Goal: Transaction & Acquisition: Book appointment/travel/reservation

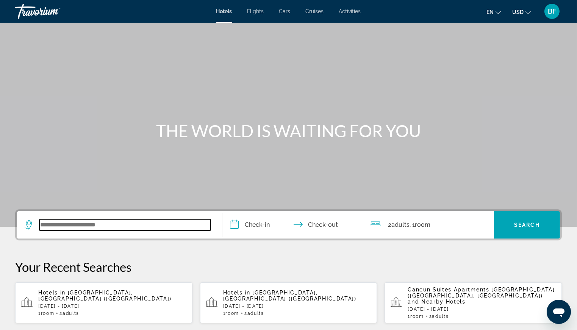
click at [103, 224] on input "Search widget" at bounding box center [124, 225] width 171 height 11
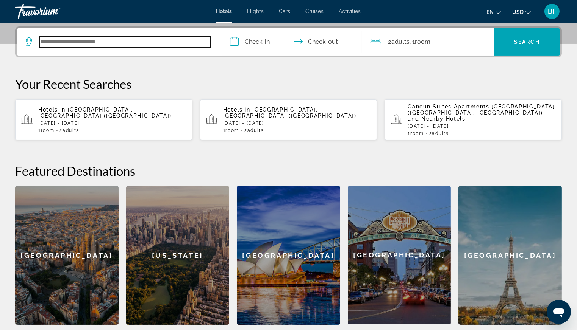
scroll to position [185, 0]
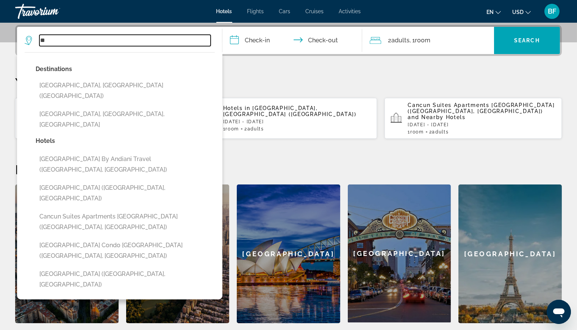
type input "*"
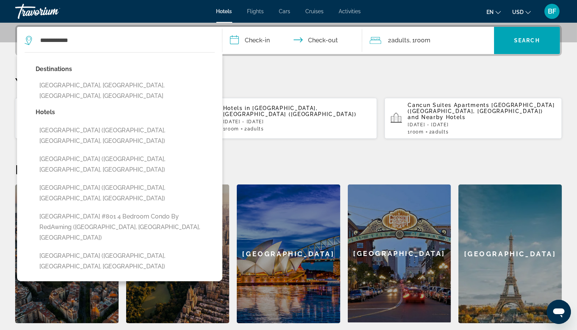
click at [165, 87] on button "[GEOGRAPHIC_DATA], [GEOGRAPHIC_DATA], [GEOGRAPHIC_DATA], [GEOGRAPHIC_DATA]" at bounding box center [125, 90] width 179 height 25
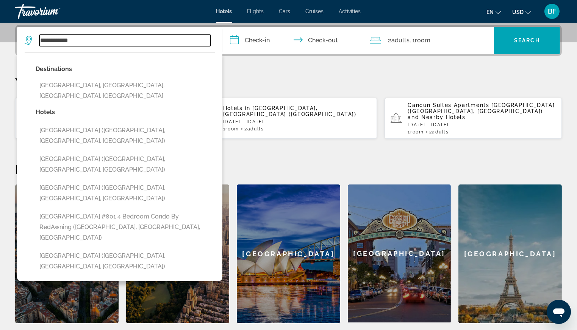
type input "**********"
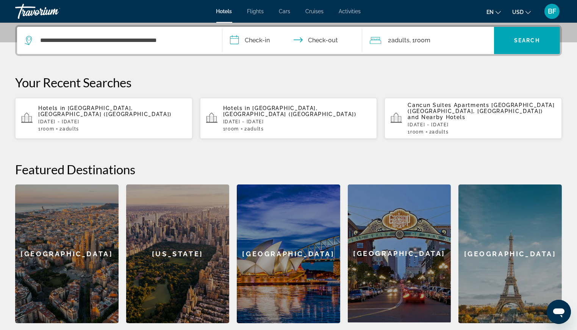
click at [255, 38] on input "**********" at bounding box center [293, 42] width 142 height 30
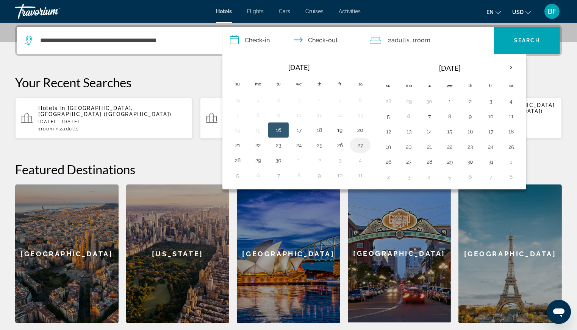
click at [359, 144] on button "27" at bounding box center [360, 145] width 12 height 11
click at [277, 160] on button "30" at bounding box center [278, 160] width 12 height 11
type input "**********"
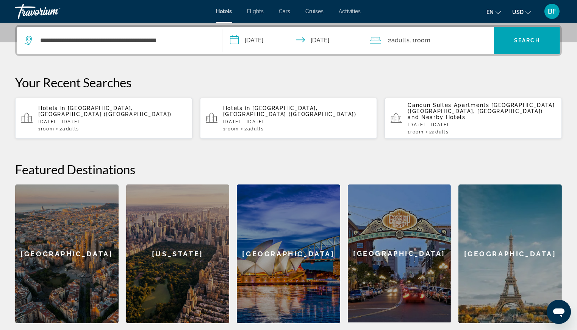
click at [250, 35] on input "**********" at bounding box center [293, 42] width 142 height 30
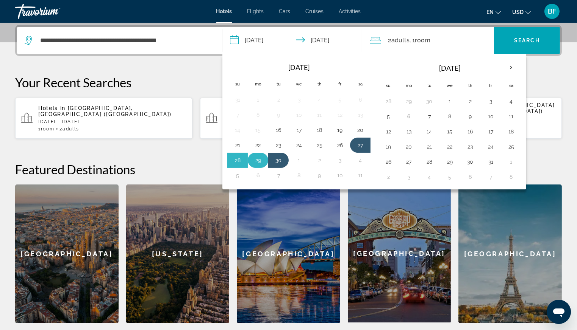
click at [253, 159] on button "29" at bounding box center [258, 160] width 12 height 11
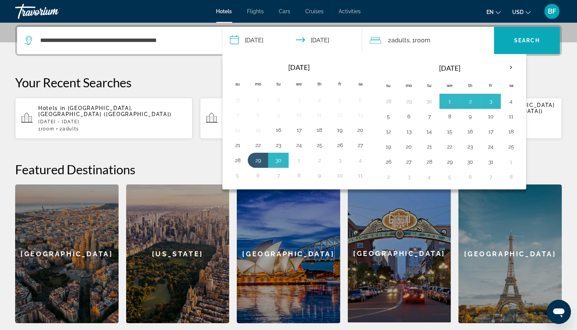
click at [530, 37] on span "Search" at bounding box center [527, 40] width 26 height 6
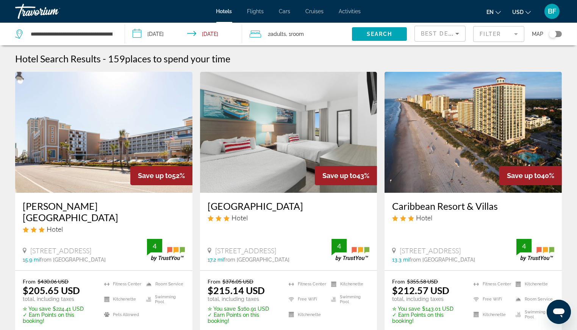
click at [285, 34] on span "Adults" at bounding box center [278, 34] width 16 height 6
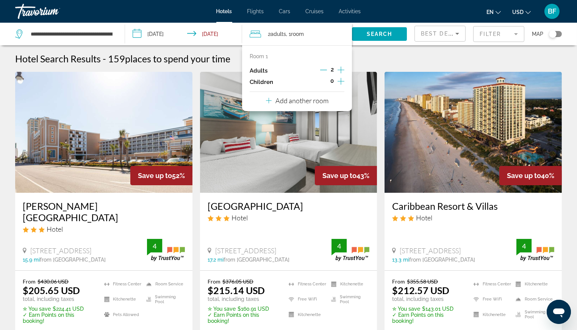
click at [339, 67] on icon "Increment adults" at bounding box center [340, 69] width 7 height 9
click at [380, 33] on span "Search" at bounding box center [379, 34] width 26 height 6
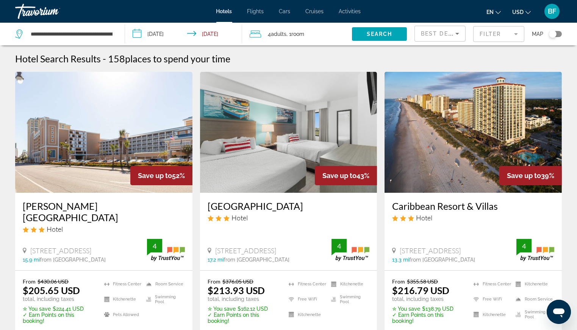
click at [496, 31] on mat-form-field "Filter" at bounding box center [498, 34] width 51 height 16
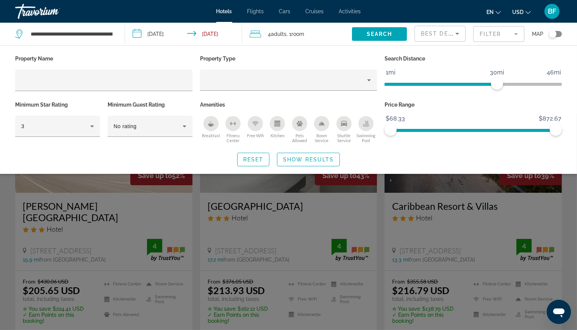
click at [435, 25] on div "Best Deals" at bounding box center [439, 34] width 51 height 23
click at [433, 34] on span "Best Deals" at bounding box center [440, 34] width 39 height 6
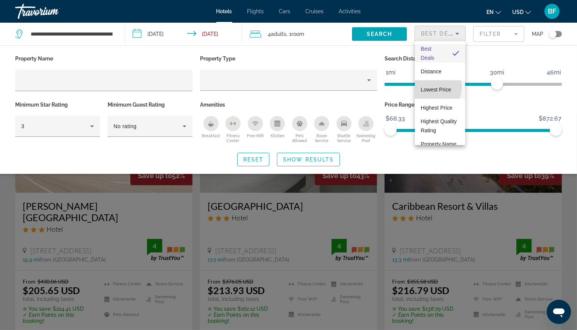
click at [431, 87] on span "Lowest Price" at bounding box center [436, 90] width 30 height 6
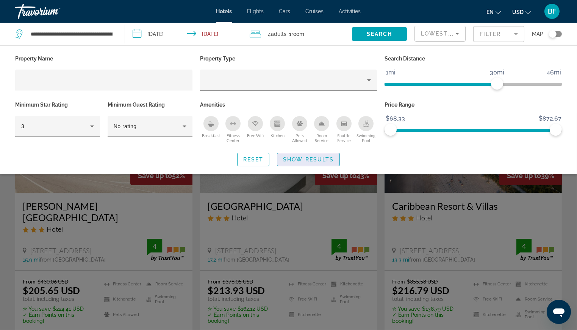
click at [296, 157] on span "Show Results" at bounding box center [308, 160] width 51 height 6
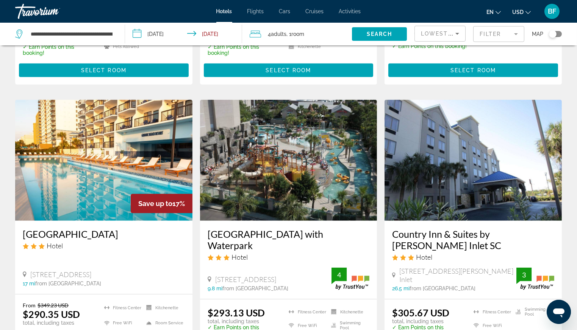
scroll to position [873, 0]
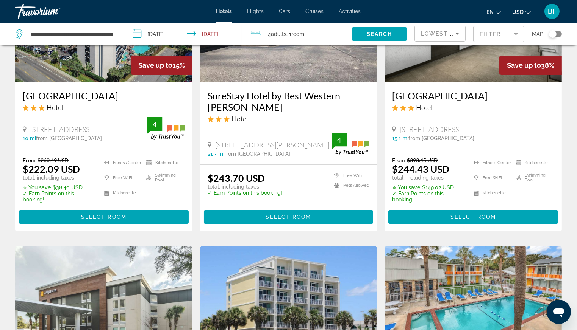
click at [552, 33] on div "Toggle map" at bounding box center [553, 34] width 8 height 8
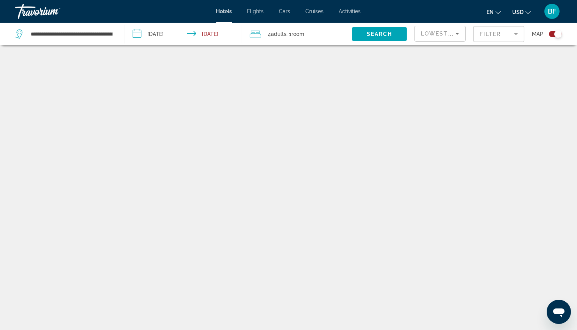
scroll to position [45, 0]
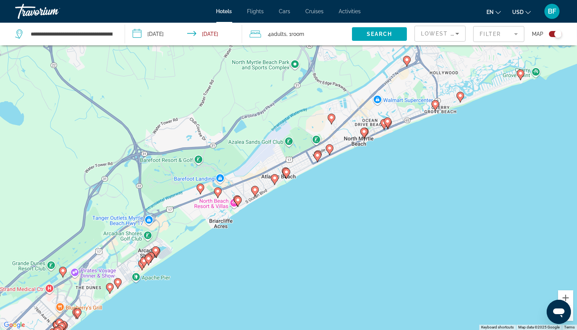
click at [388, 123] on image "Main content" at bounding box center [387, 121] width 5 height 5
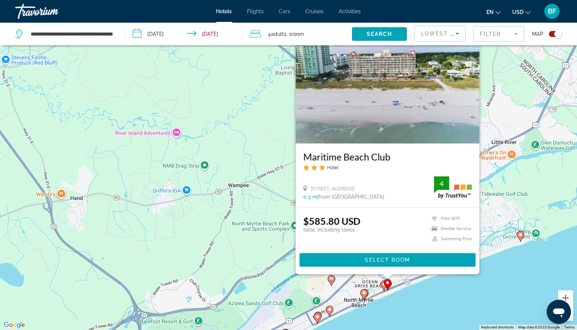
click at [381, 287] on icon "Main content" at bounding box center [384, 286] width 8 height 11
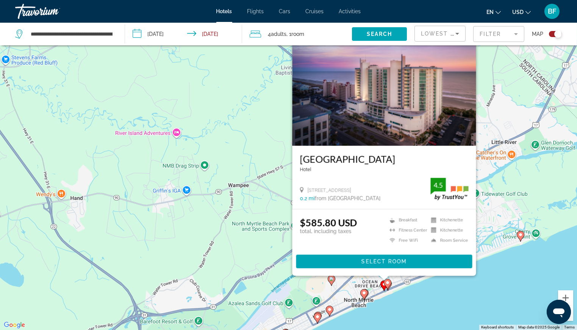
click at [391, 285] on gmp-advanced-marker "Main content" at bounding box center [387, 284] width 8 height 11
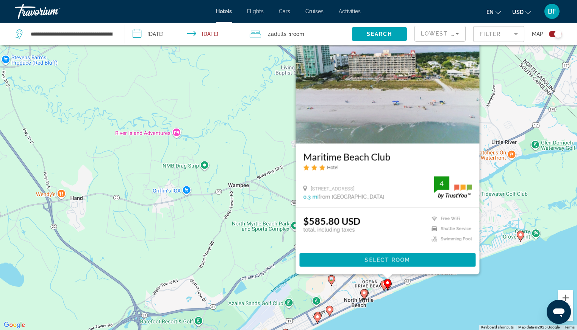
click at [387, 284] on image "Main content" at bounding box center [387, 283] width 5 height 5
click at [362, 295] on g "Main content" at bounding box center [364, 294] width 8 height 11
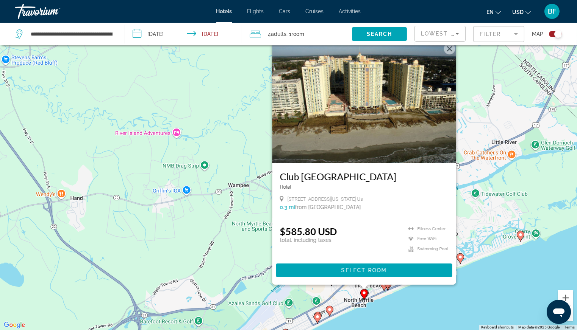
click at [447, 48] on button "Close" at bounding box center [448, 48] width 11 height 11
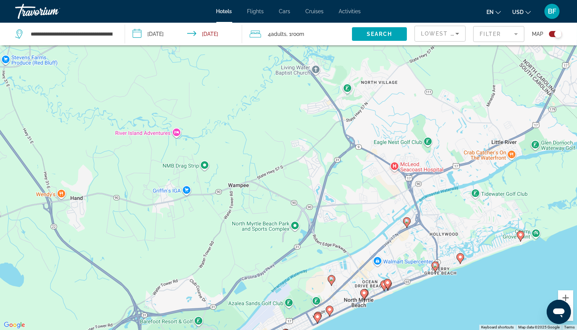
click at [383, 285] on gmp-advanced-marker "Main content" at bounding box center [387, 284] width 8 height 11
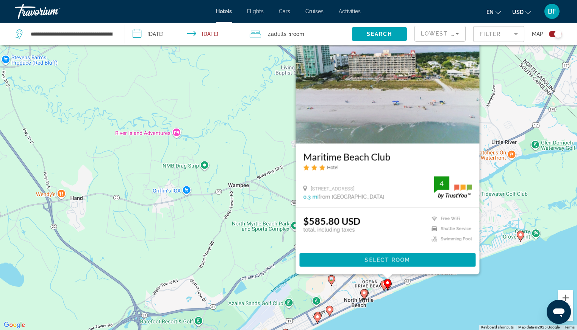
click at [387, 283] on image "Main content" at bounding box center [387, 283] width 5 height 5
click at [388, 282] on image "Main content" at bounding box center [387, 283] width 5 height 5
click at [383, 288] on gmp-advanced-marker "Main content" at bounding box center [387, 284] width 8 height 11
click at [425, 299] on div "To activate drag with keyboard, press Alt + Enter. Once in keyboard drag state,…" at bounding box center [288, 165] width 577 height 330
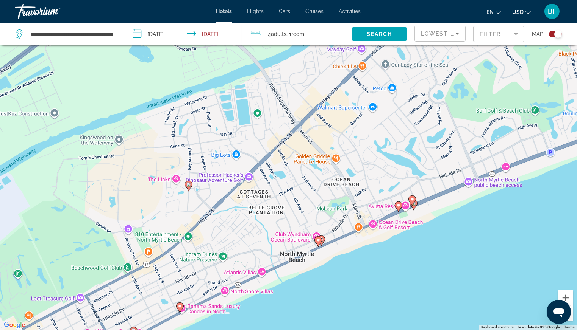
click at [415, 205] on gmp-advanced-marker "Main content" at bounding box center [412, 200] width 8 height 11
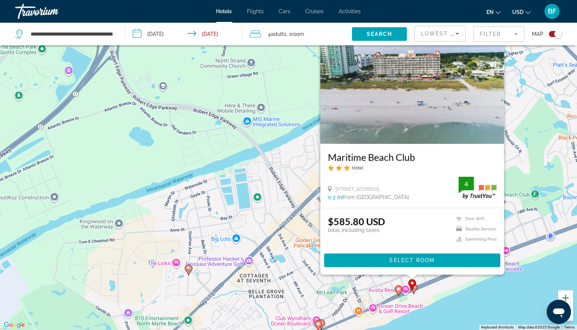
click at [412, 285] on image "Main content" at bounding box center [412, 283] width 5 height 5
click at [412, 289] on icon "Main content" at bounding box center [411, 285] width 7 height 10
click at [464, 285] on div "To activate drag with keyboard, press Alt + Enter. Once in keyboard drag state,…" at bounding box center [288, 165] width 577 height 330
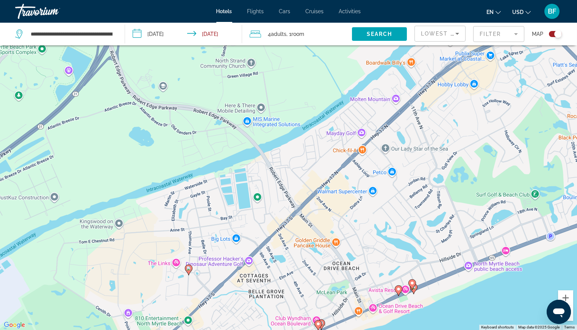
click at [398, 290] on image "Main content" at bounding box center [398, 289] width 5 height 5
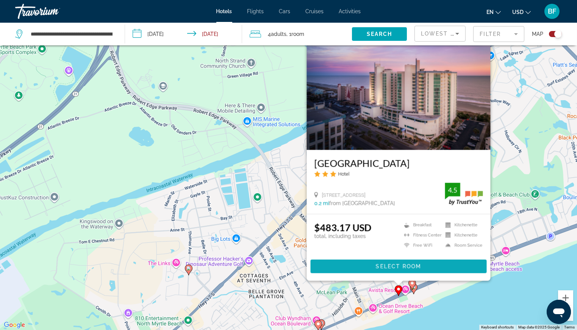
click at [407, 266] on span "Select Room" at bounding box center [397, 267] width 45 height 6
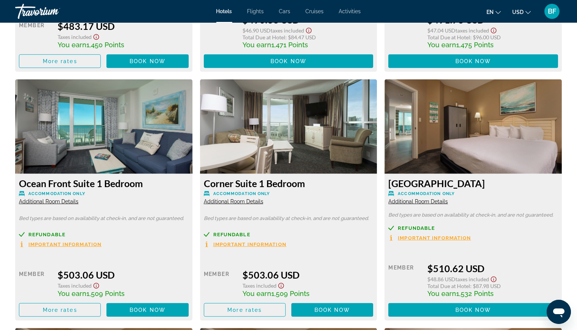
scroll to position [1253, 0]
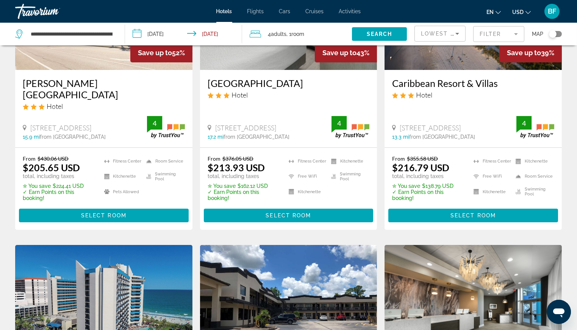
scroll to position [123, 0]
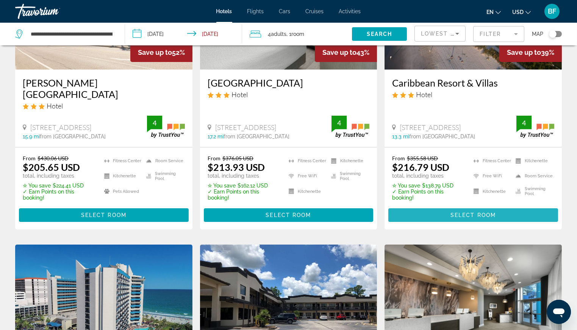
click at [477, 215] on span "Select Room" at bounding box center [472, 215] width 45 height 6
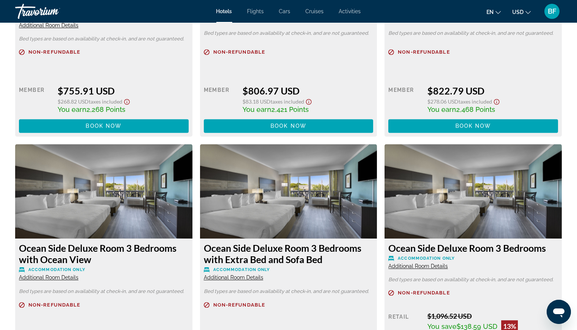
scroll to position [2985, 0]
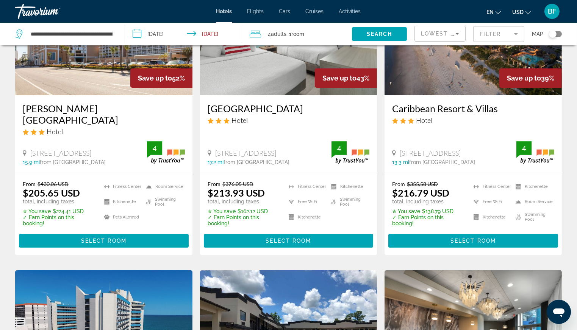
scroll to position [99, 0]
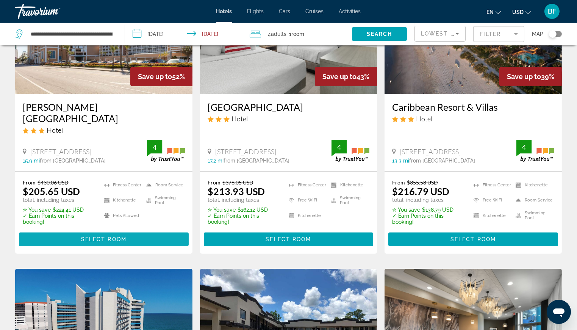
click at [135, 237] on span "Main content" at bounding box center [104, 240] width 170 height 18
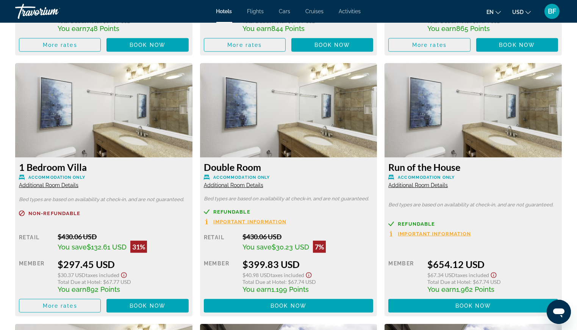
scroll to position [1527, 0]
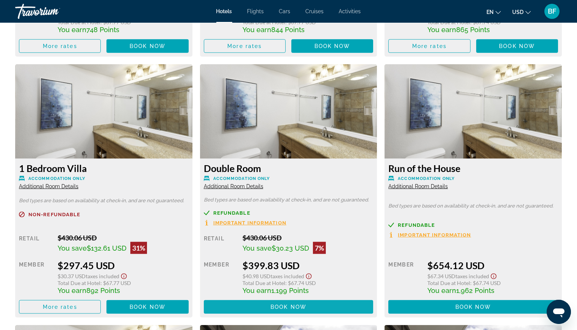
click at [291, 304] on span "Book now" at bounding box center [288, 307] width 36 height 6
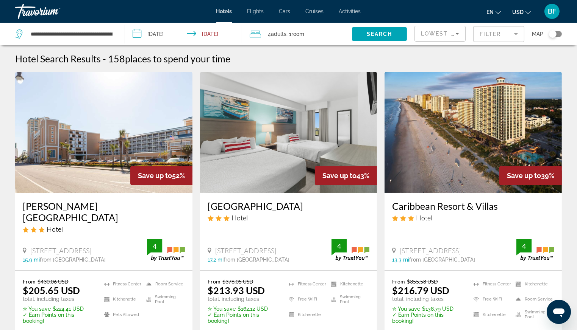
click at [555, 32] on div "Toggle map" at bounding box center [553, 34] width 8 height 8
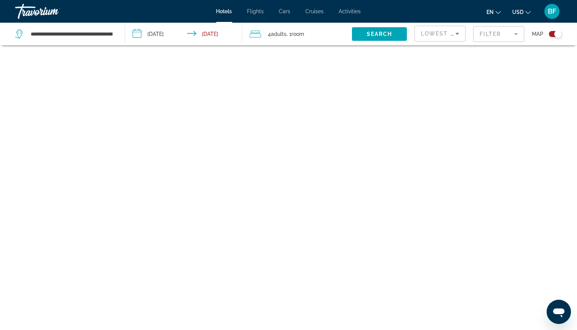
scroll to position [45, 0]
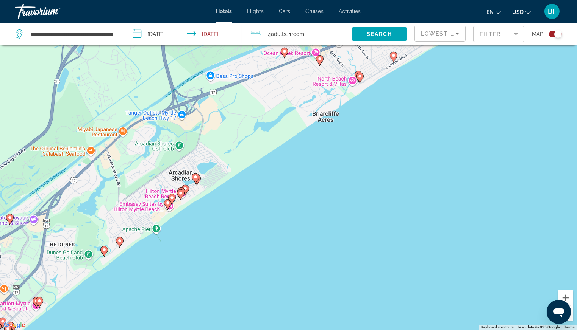
click at [179, 191] on image "Main content" at bounding box center [180, 193] width 5 height 5
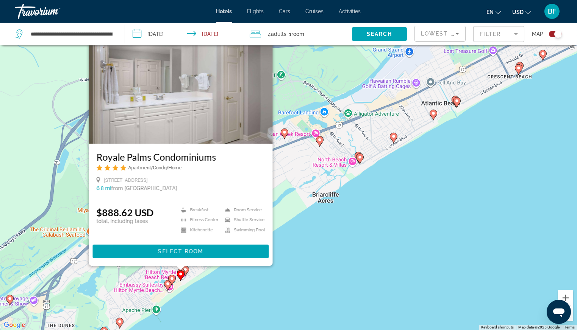
click at [171, 280] on image "Main content" at bounding box center [172, 279] width 5 height 5
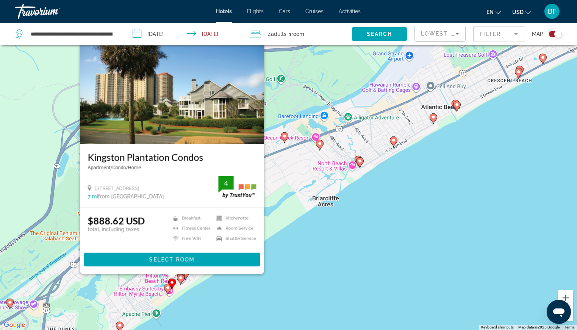
click at [166, 287] on image "Main content" at bounding box center [167, 288] width 5 height 5
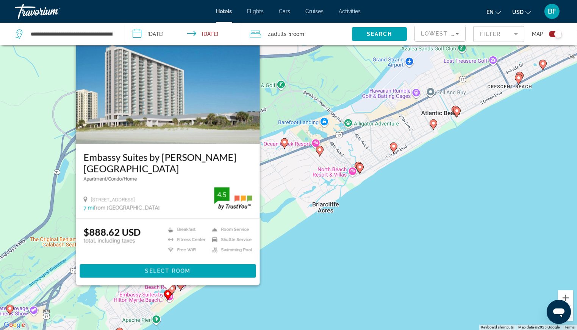
click at [372, 251] on div "To activate drag with keyboard, press Alt + Enter. Once in keyboard drag state,…" at bounding box center [288, 165] width 577 height 330
click at [394, 147] on image "Main content" at bounding box center [393, 146] width 5 height 5
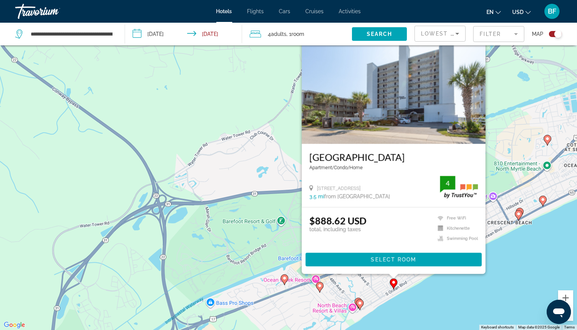
click at [449, 292] on div "To activate drag with keyboard, press Alt + Enter. Once in keyboard drag state,…" at bounding box center [288, 165] width 577 height 330
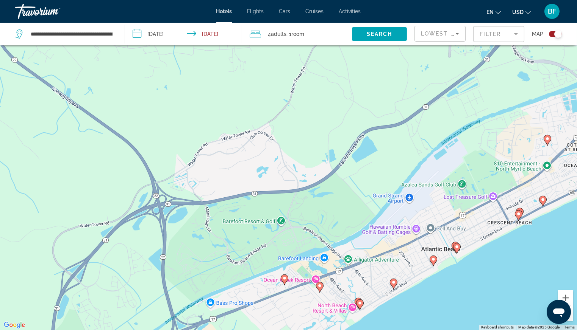
click at [432, 260] on image "Main content" at bounding box center [433, 259] width 5 height 5
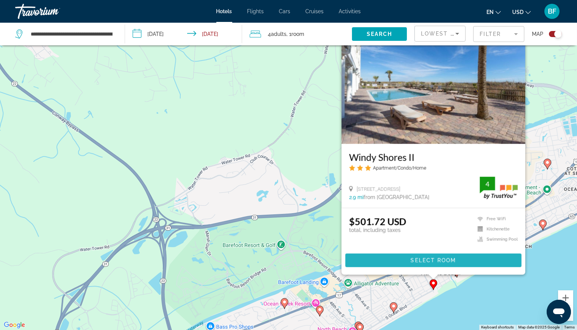
click at [431, 261] on span "Select Room" at bounding box center [432, 261] width 45 height 6
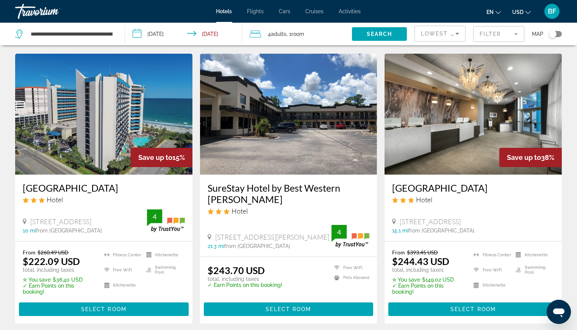
scroll to position [316, 0]
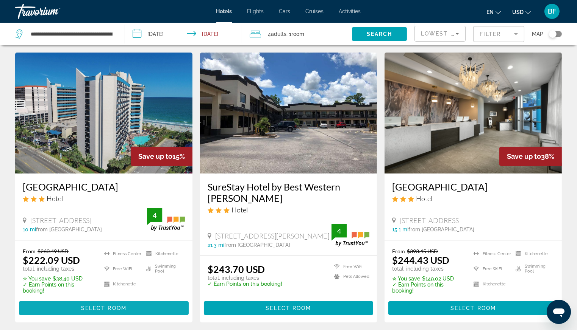
click at [104, 306] on span "Select Room" at bounding box center [103, 309] width 45 height 6
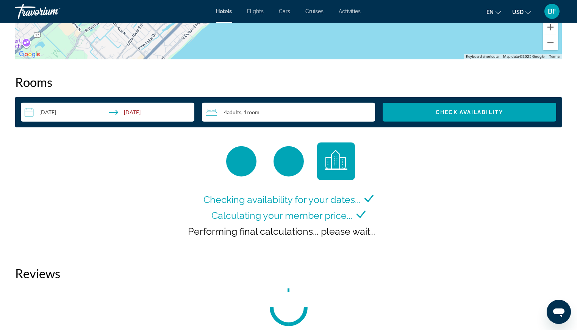
scroll to position [963, 0]
